Goal: Navigation & Orientation: Find specific page/section

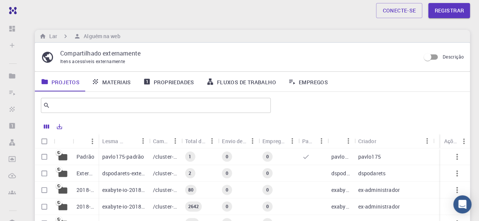
click at [243, 50] on p "Compartilhado externamente" at bounding box center [237, 53] width 354 height 9
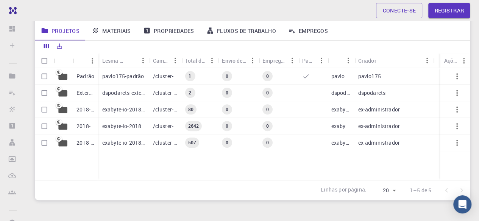
scroll to position [82, 0]
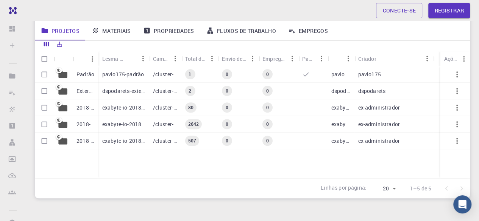
click at [124, 76] on font "pavlo175-padrão" at bounding box center [123, 74] width 42 height 7
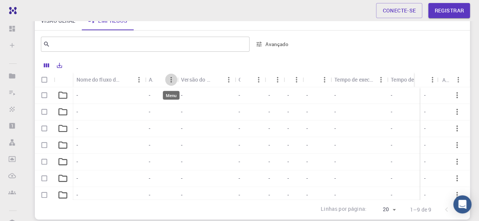
click at [171, 81] on icon "Menu" at bounding box center [171, 80] width 2 height 6
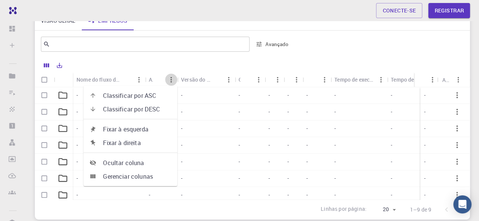
click at [171, 81] on icon "Menu" at bounding box center [171, 80] width 2 height 6
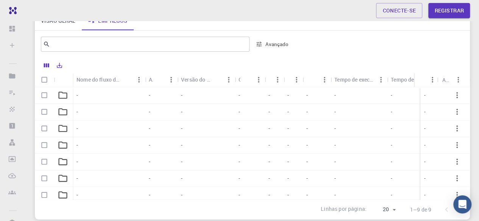
click at [139, 79] on icon "Menu" at bounding box center [139, 80] width 8 height 8
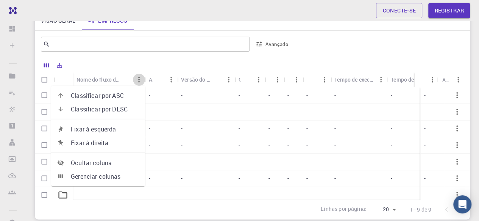
click at [139, 79] on icon "Menu" at bounding box center [139, 80] width 8 height 8
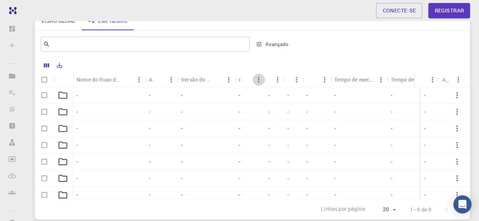
click at [257, 82] on icon "Menu" at bounding box center [258, 80] width 8 height 8
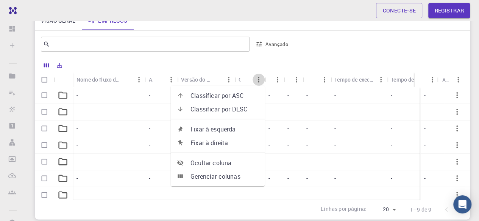
click at [257, 82] on icon "Menu" at bounding box center [258, 80] width 8 height 8
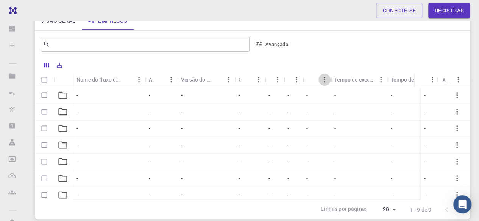
click at [325, 79] on icon "Menu" at bounding box center [325, 80] width 2 height 6
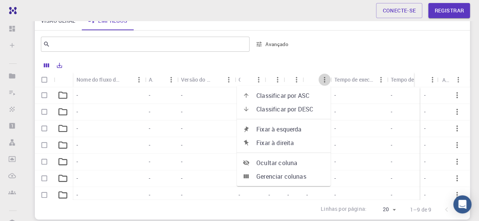
click at [325, 79] on icon "Menu" at bounding box center [325, 80] width 2 height 6
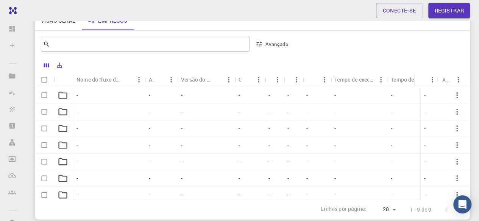
click at [308, 94] on div "-" at bounding box center [316, 95] width 28 height 17
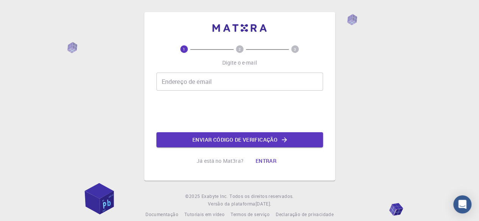
click at [388, 94] on div "1 2 3 Digite o e-mail Endereço de email Endereço de email Enviar código de veri…" at bounding box center [239, 115] width 479 height 231
